Goal: Information Seeking & Learning: Learn about a topic

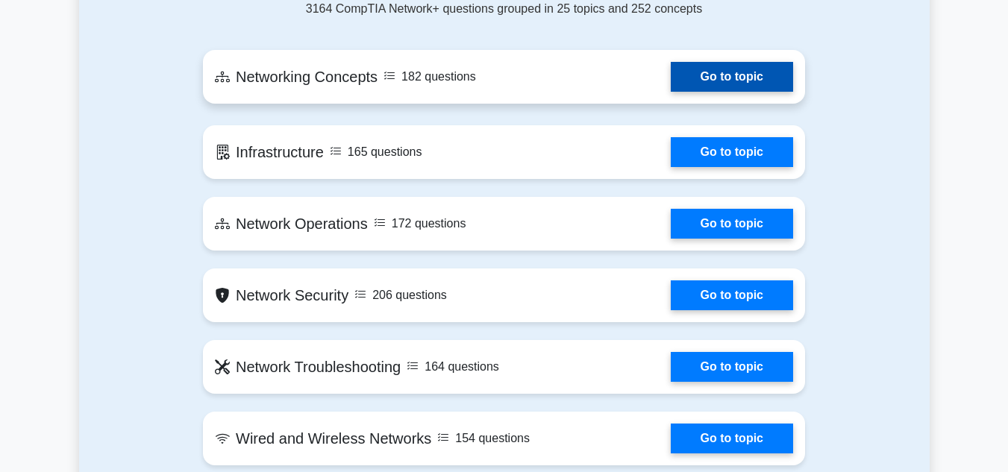
click at [737, 73] on link "Go to topic" at bounding box center [732, 77] width 122 height 30
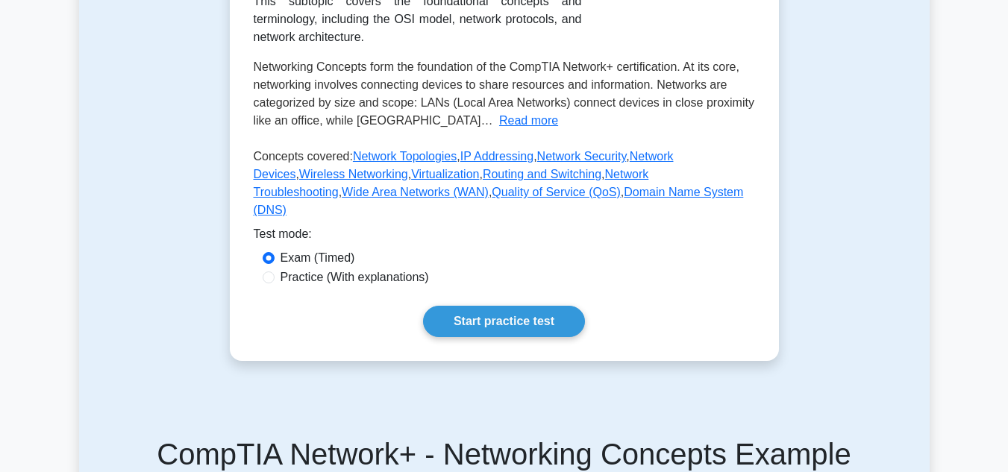
scroll to position [299, 0]
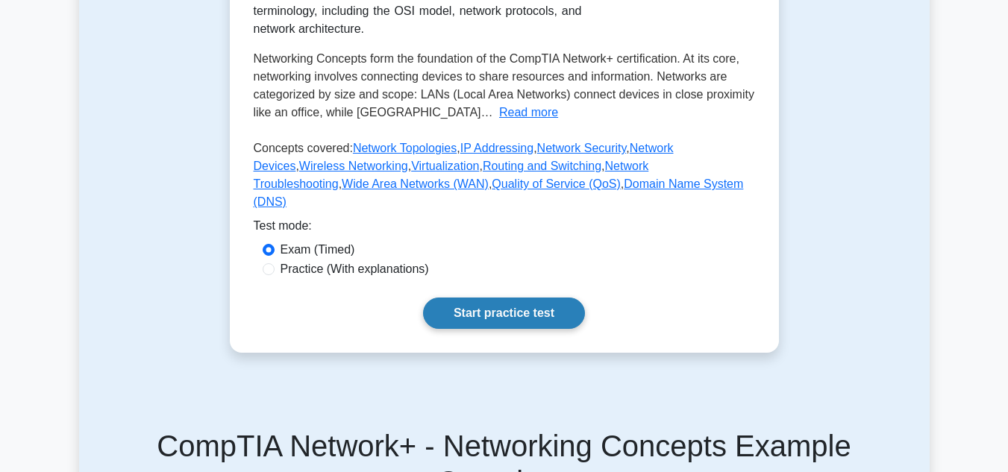
click at [499, 328] on link "Start practice test" at bounding box center [504, 313] width 162 height 31
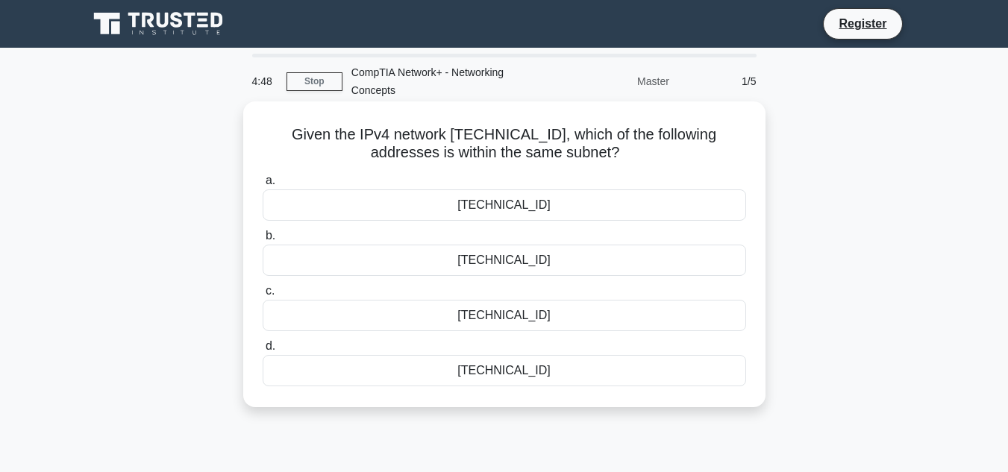
click at [527, 316] on div "10.25.127.250" at bounding box center [505, 315] width 484 height 31
click at [263, 296] on input "c. 10.25.127.250" at bounding box center [263, 292] width 0 height 10
